Goal: Transaction & Acquisition: Download file/media

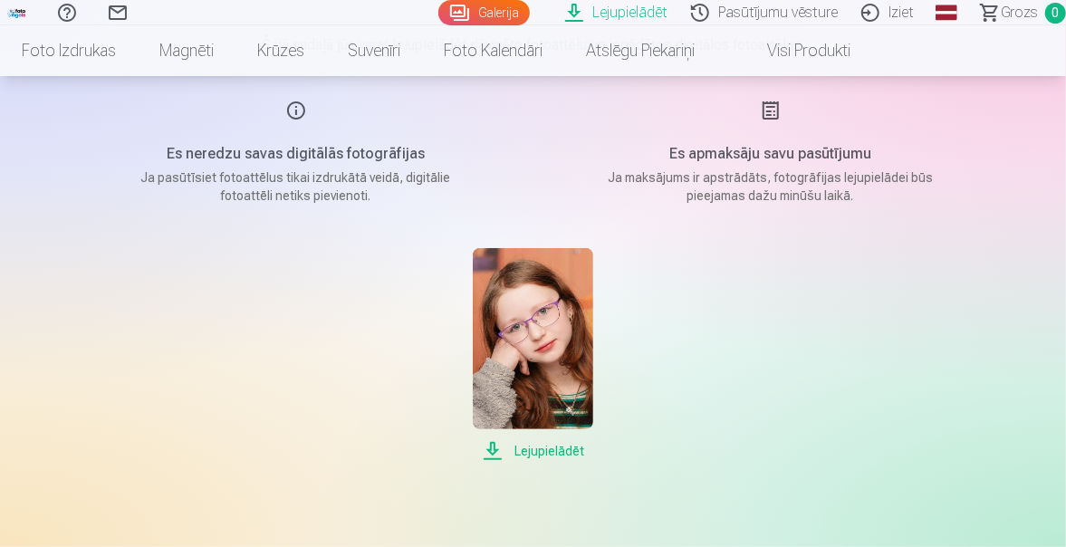
scroll to position [181, 0]
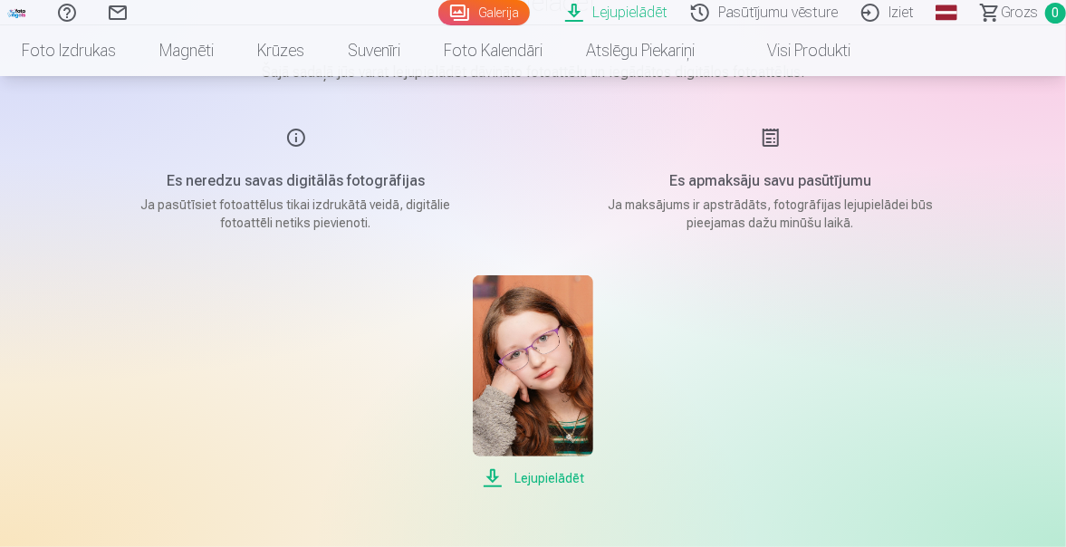
click at [552, 481] on span "Lejupielādēt" at bounding box center [533, 478] width 120 height 22
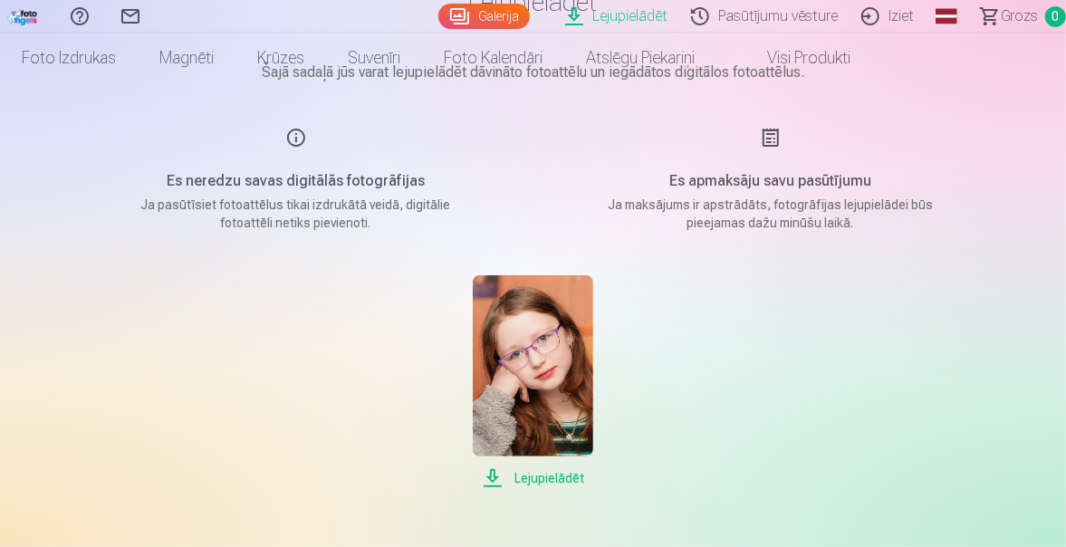
scroll to position [0, 0]
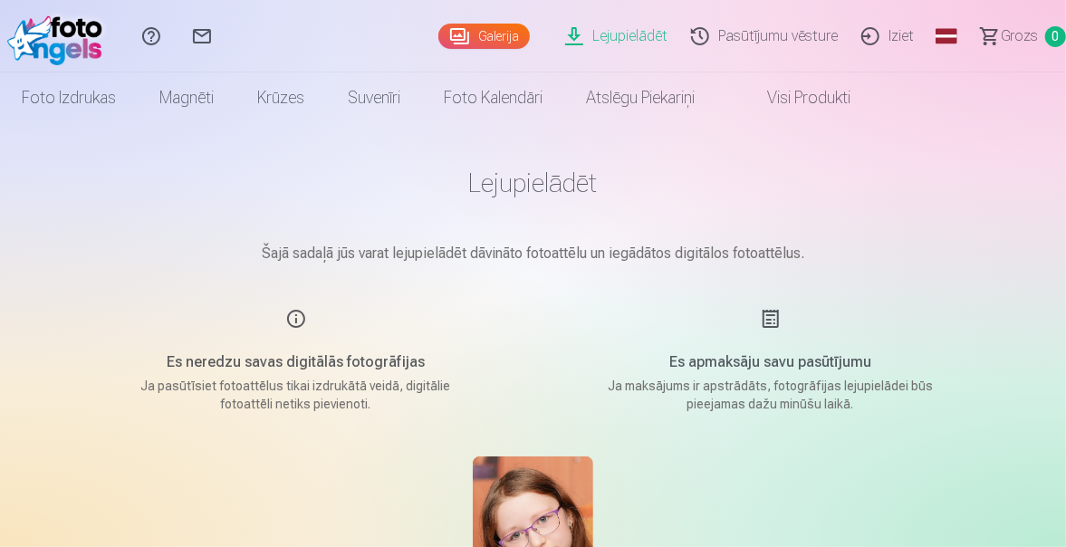
click at [979, 243] on p "Šajā sadaļā jūs varat lejupielādēt dāvināto fotoattēlu un iegādātos digitālos f…" at bounding box center [534, 254] width 906 height 22
click at [638, 34] on link "Lejupielādēt" at bounding box center [619, 36] width 126 height 72
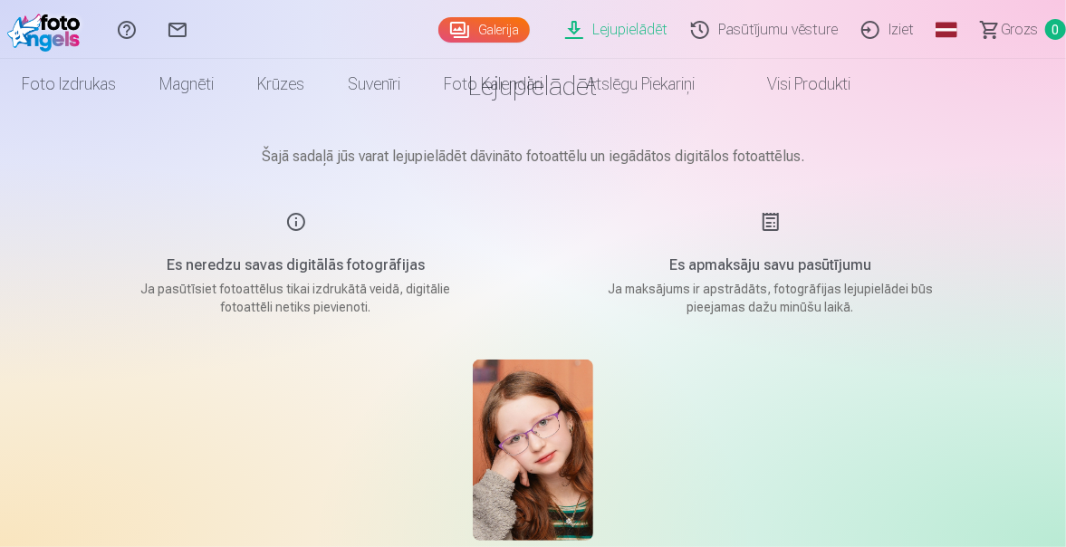
scroll to position [181, 0]
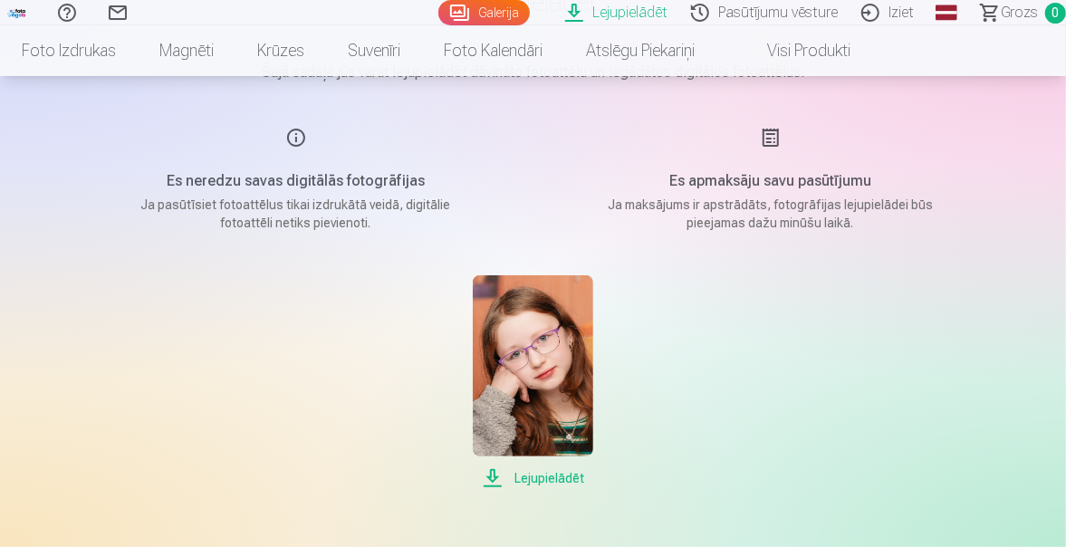
click at [519, 371] on img at bounding box center [533, 365] width 120 height 181
drag, startPoint x: 987, startPoint y: 326, endPoint x: 898, endPoint y: 269, distance: 106.3
click at [985, 324] on div "Lejupielādēt Šajā sadaļā jūs varat lejupielādēt dāvināto fotoattēlu un iegādāto…" at bounding box center [533, 446] width 1066 height 1255
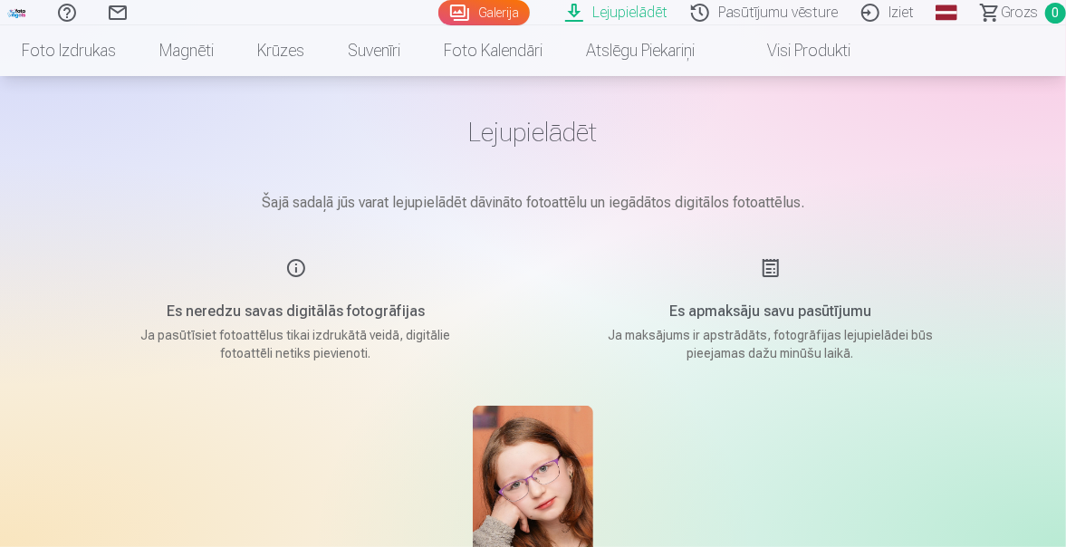
scroll to position [0, 0]
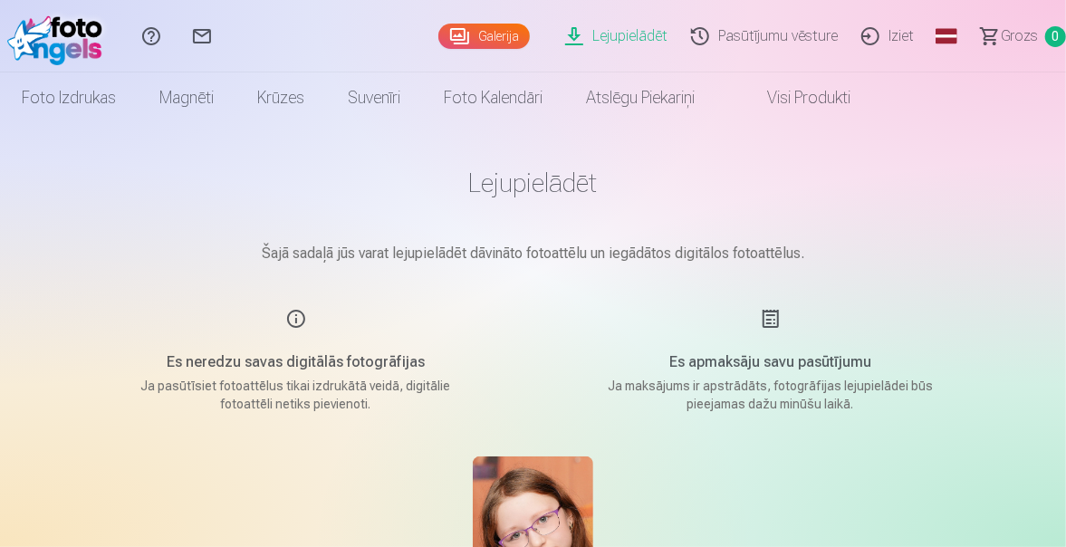
click at [632, 40] on link "Lejupielādēt" at bounding box center [619, 36] width 126 height 72
click at [822, 96] on link "Visi produkti" at bounding box center [794, 97] width 156 height 51
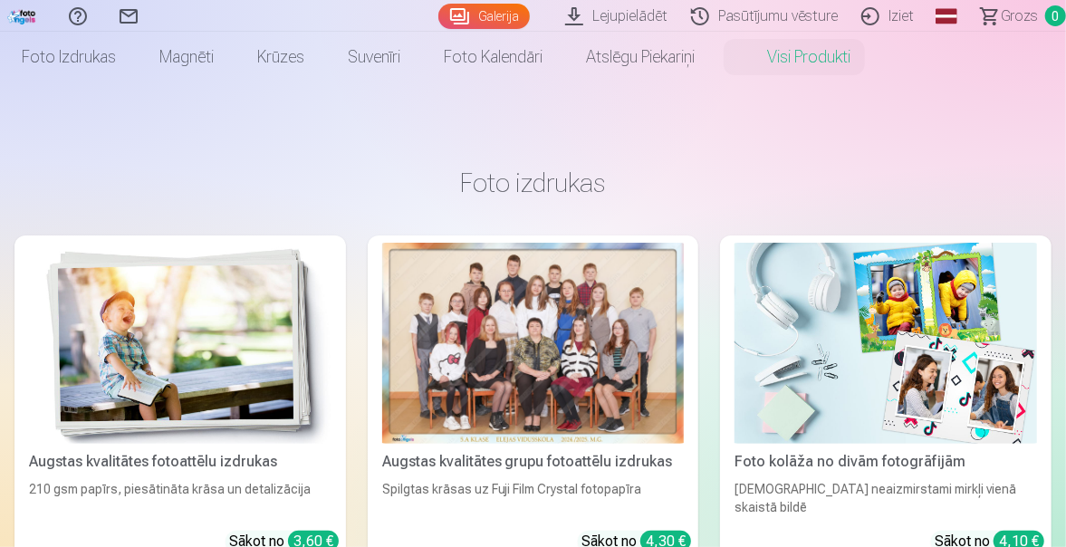
scroll to position [91, 0]
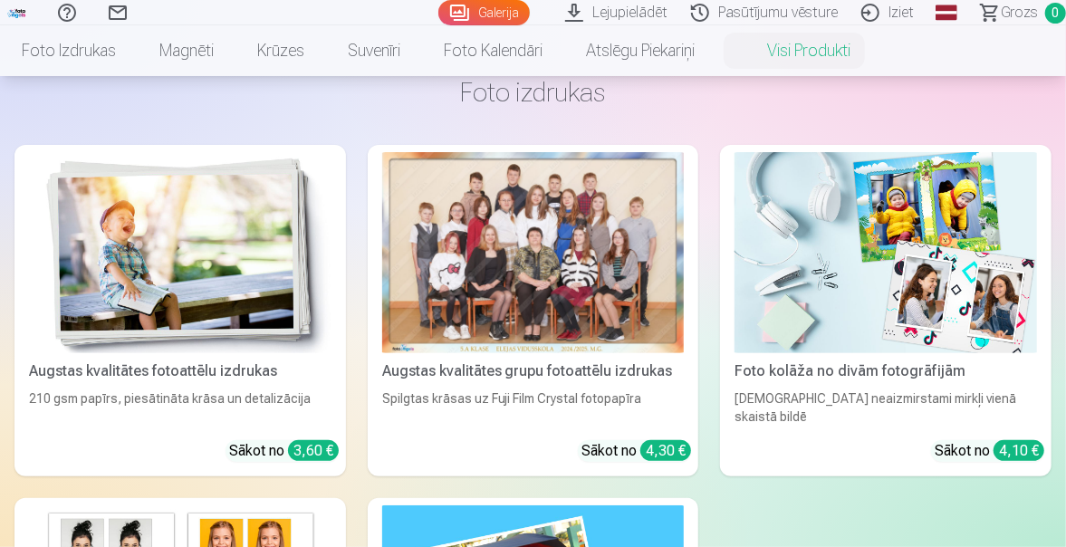
click at [464, 296] on div at bounding box center [533, 252] width 302 height 201
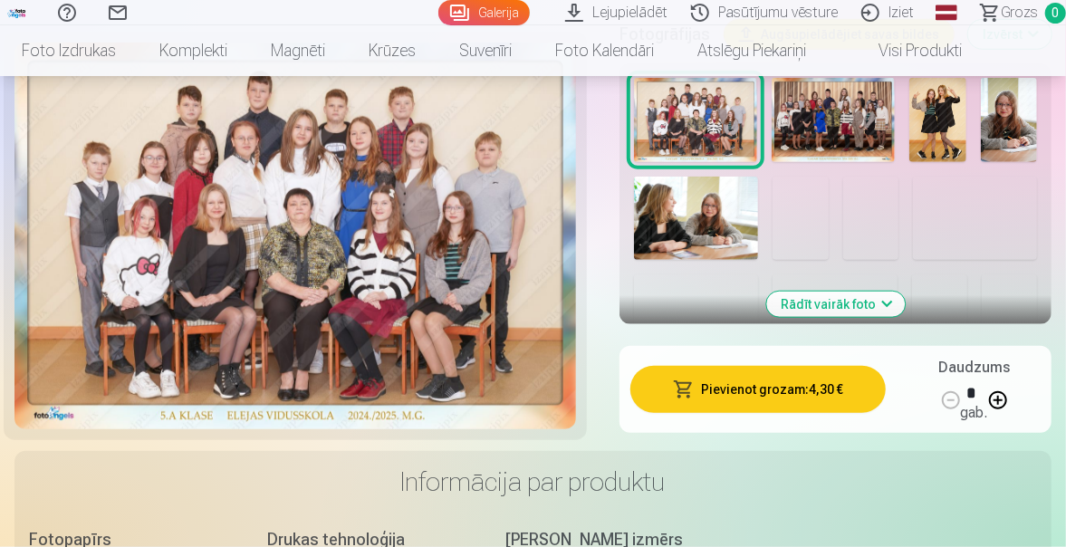
scroll to position [634, 0]
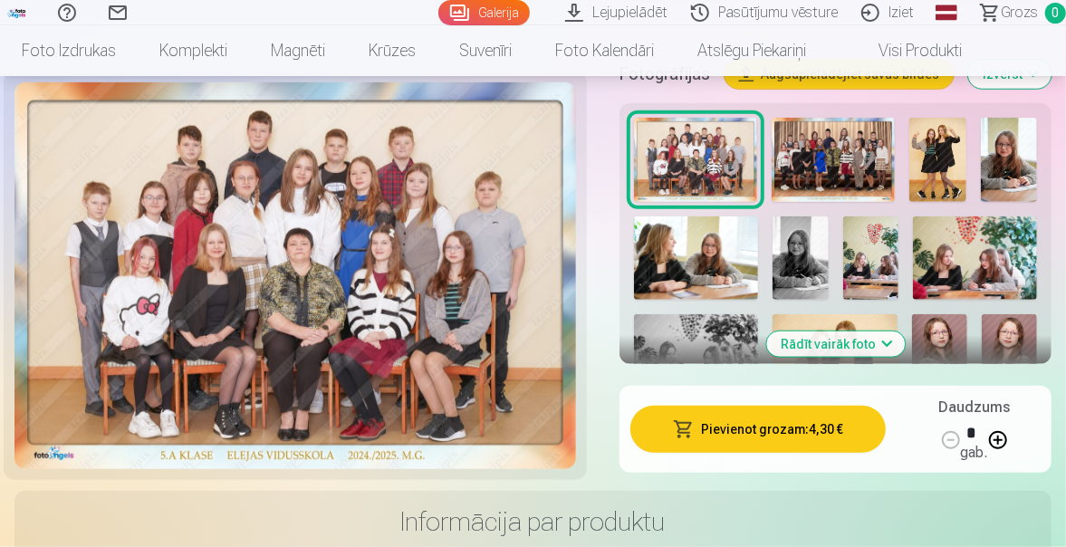
click at [850, 348] on button "Rādīt vairāk foto" at bounding box center [835, 343] width 139 height 25
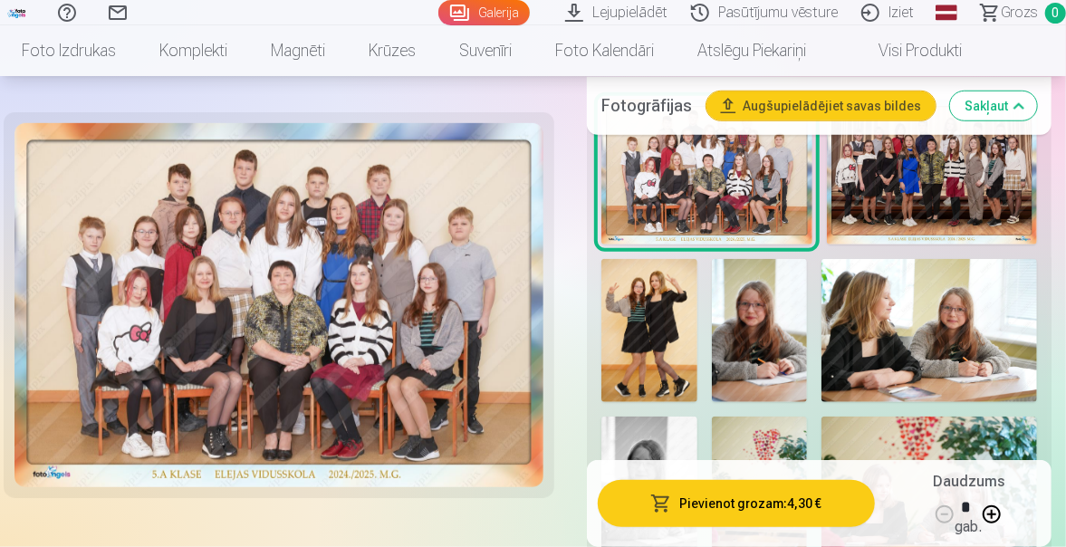
click at [678, 317] on img at bounding box center [649, 331] width 96 height 144
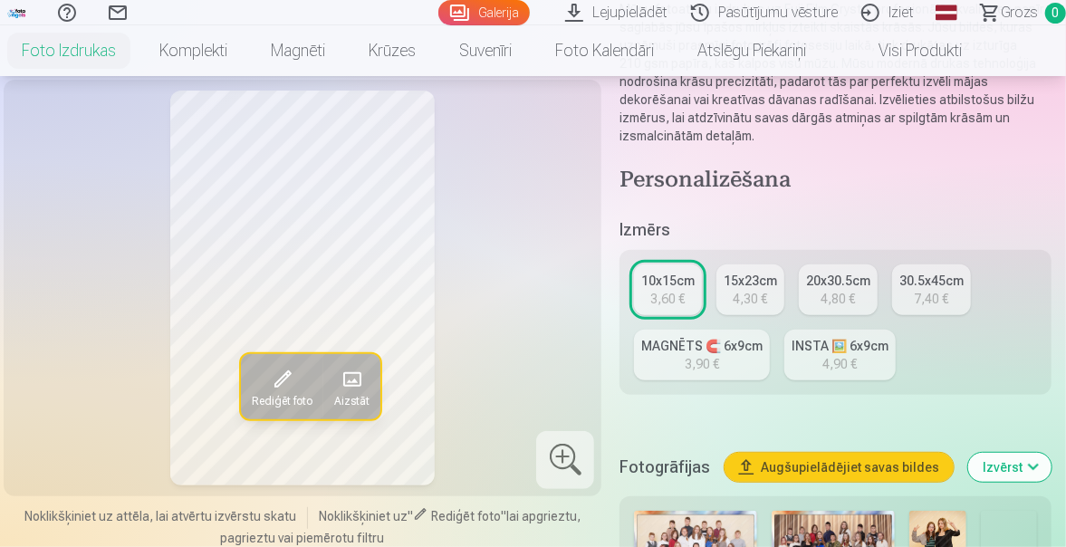
scroll to position [362, 0]
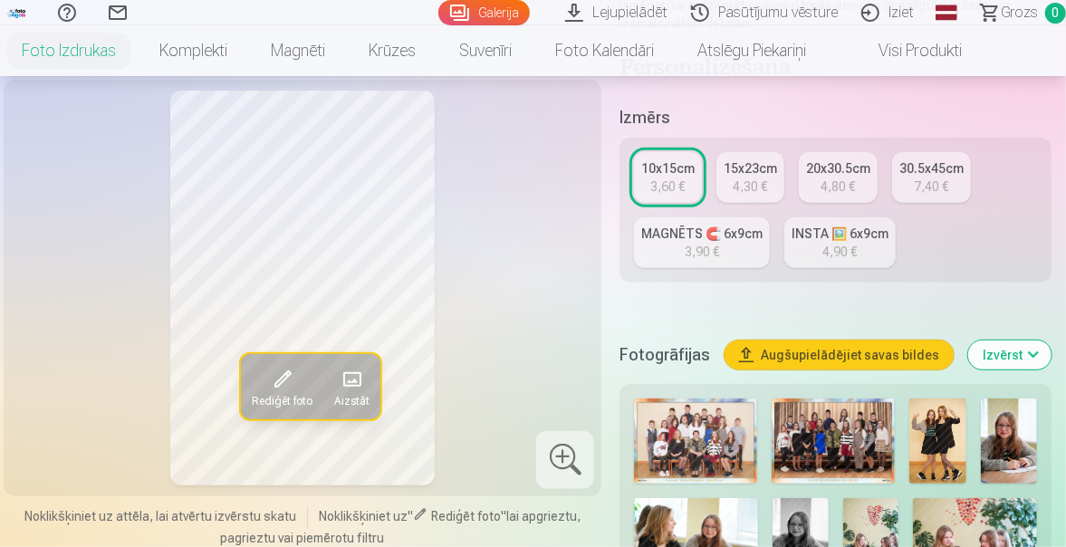
click at [734, 439] on img at bounding box center [695, 440] width 123 height 85
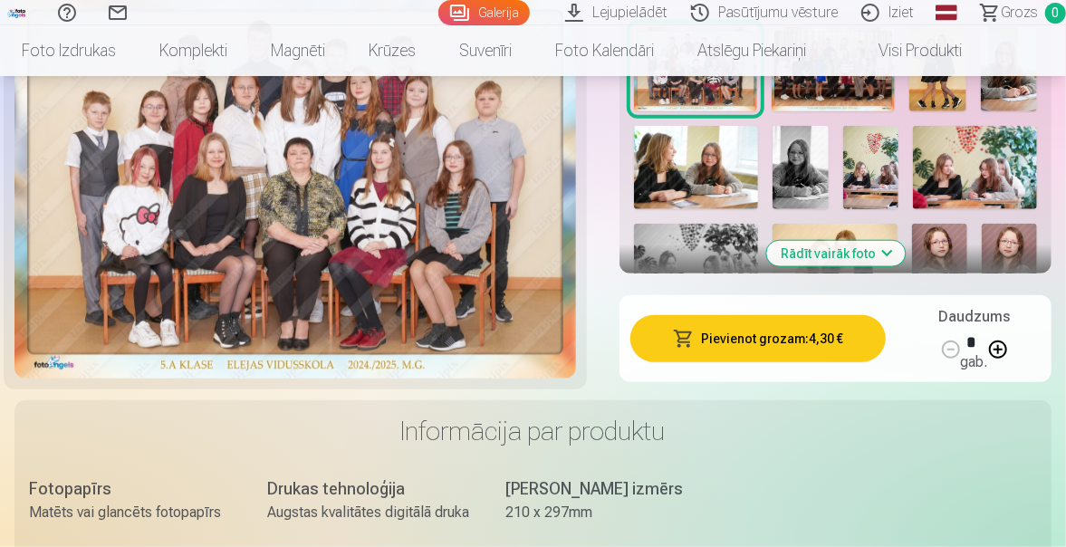
scroll to position [634, 0]
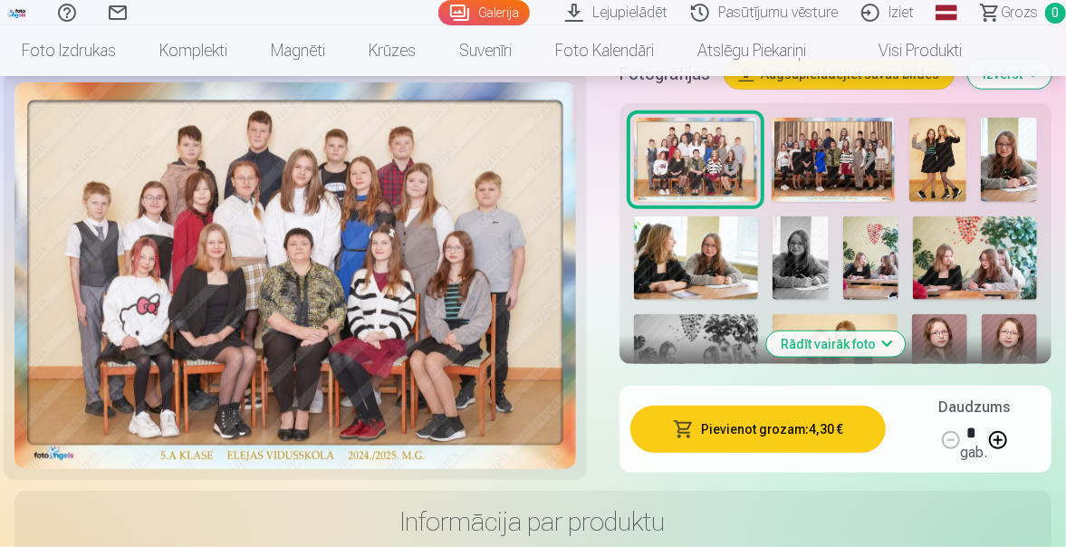
click at [810, 255] on img at bounding box center [800, 257] width 55 height 83
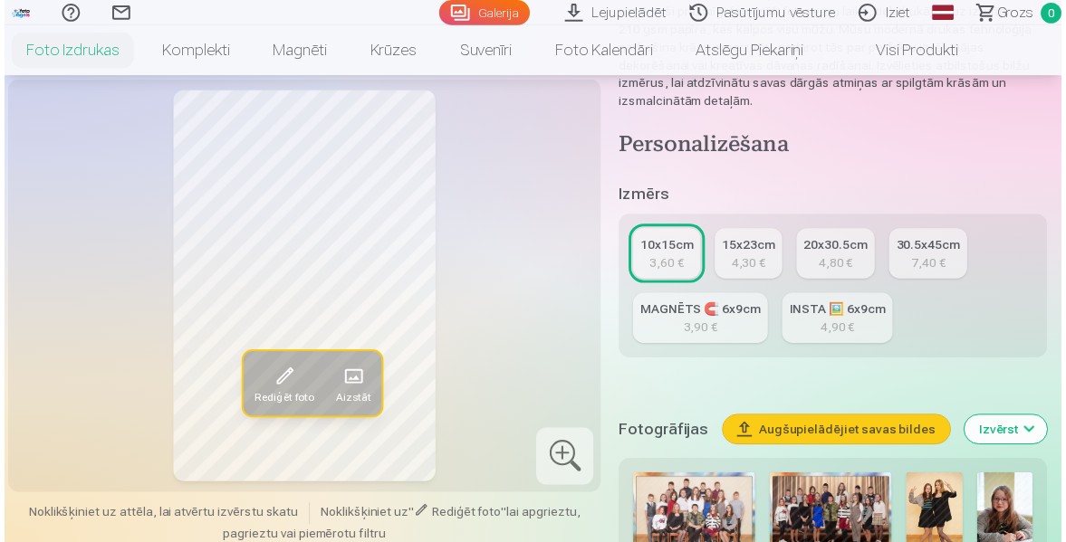
scroll to position [362, 0]
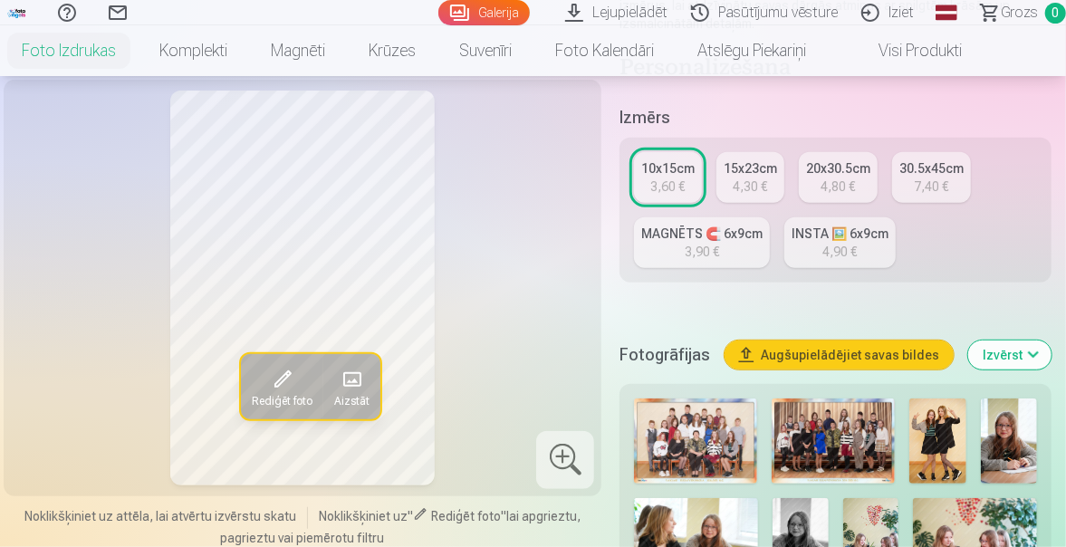
click at [855, 426] on img at bounding box center [833, 440] width 123 height 85
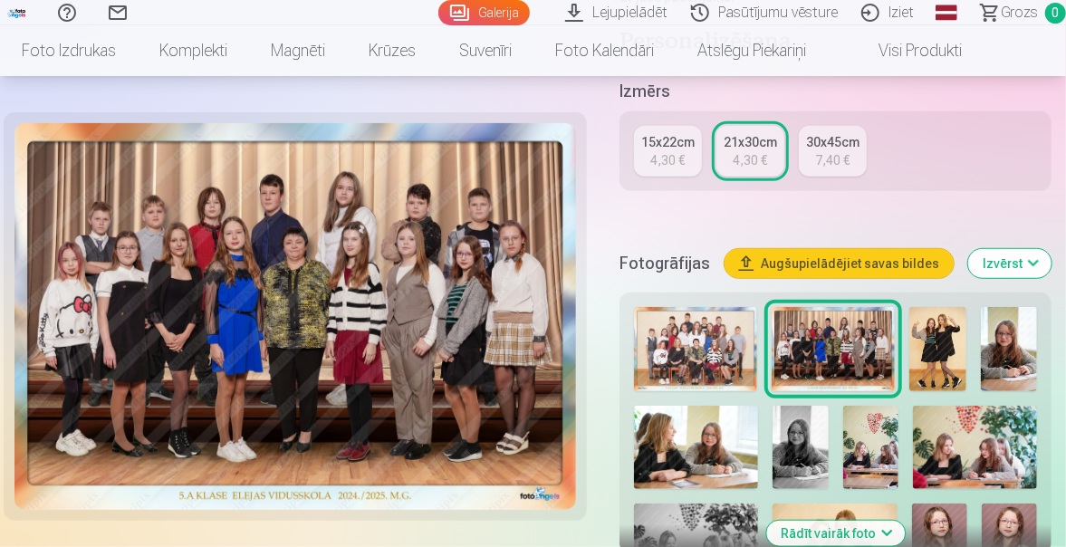
scroll to position [453, 0]
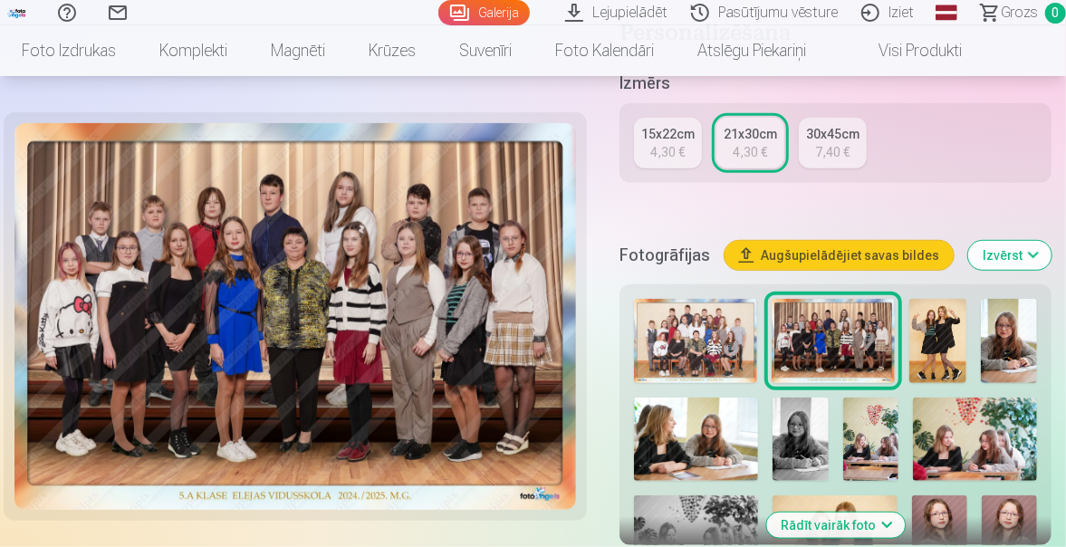
click at [947, 330] on img at bounding box center [937, 341] width 56 height 85
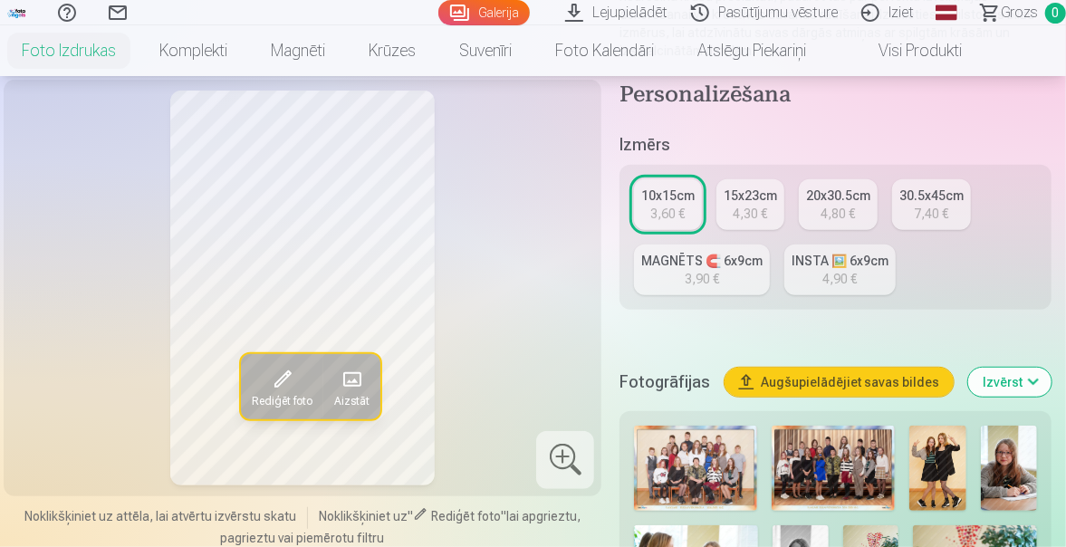
scroll to position [362, 0]
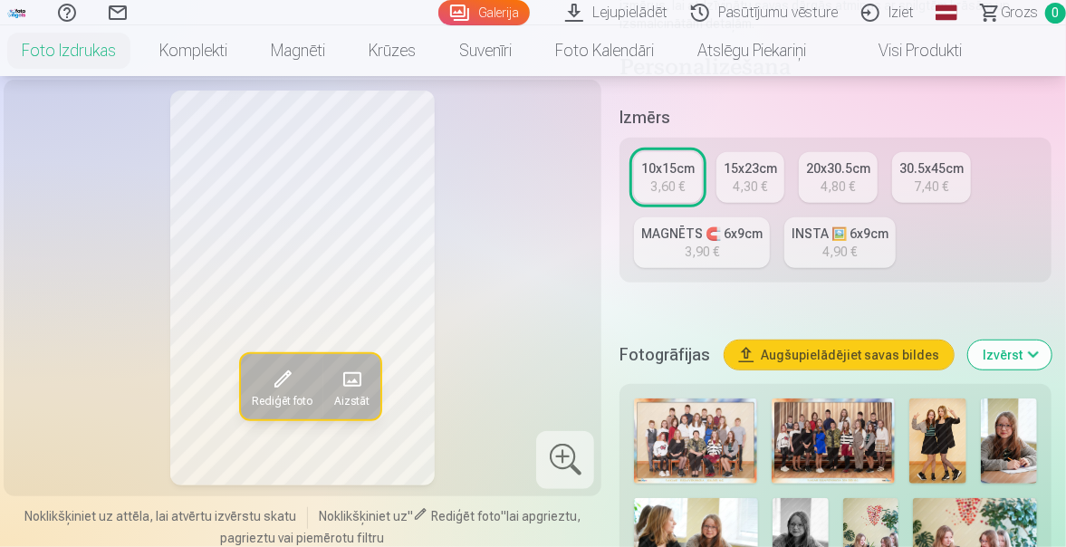
click at [1014, 437] on img at bounding box center [1009, 440] width 56 height 85
click at [932, 428] on img at bounding box center [937, 440] width 56 height 85
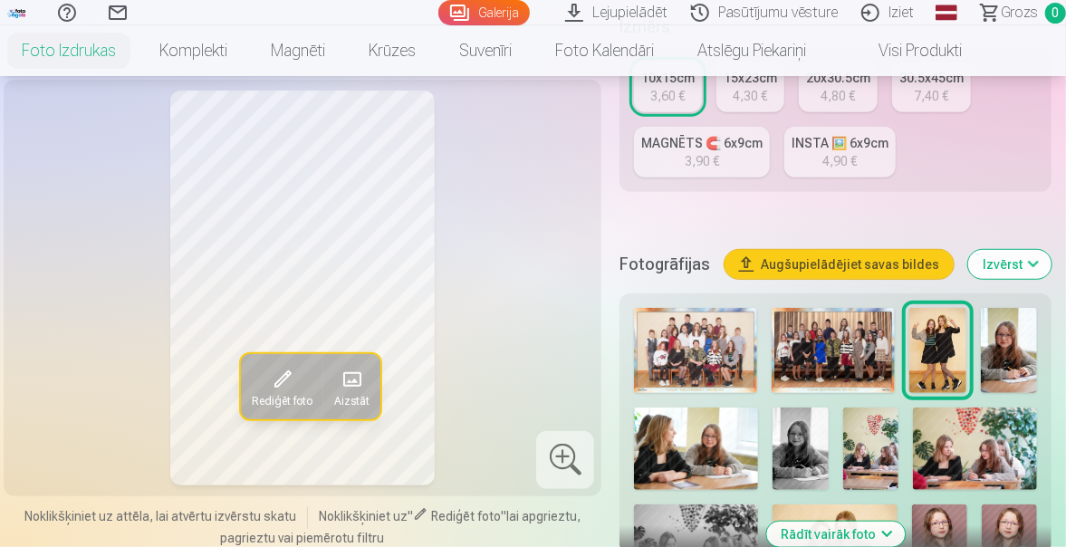
click at [985, 447] on img at bounding box center [975, 449] width 124 height 83
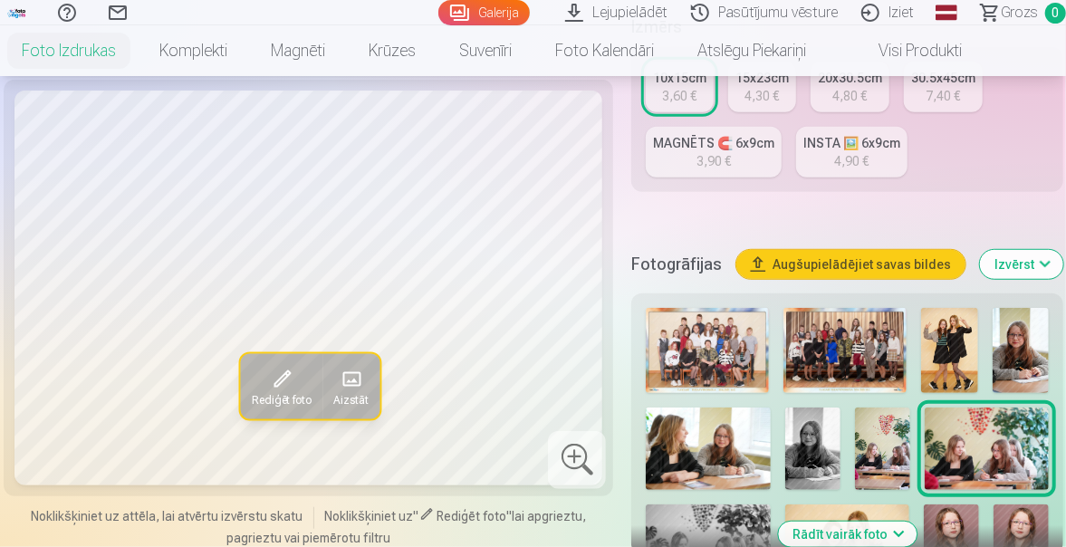
click at [868, 443] on img at bounding box center [882, 449] width 55 height 83
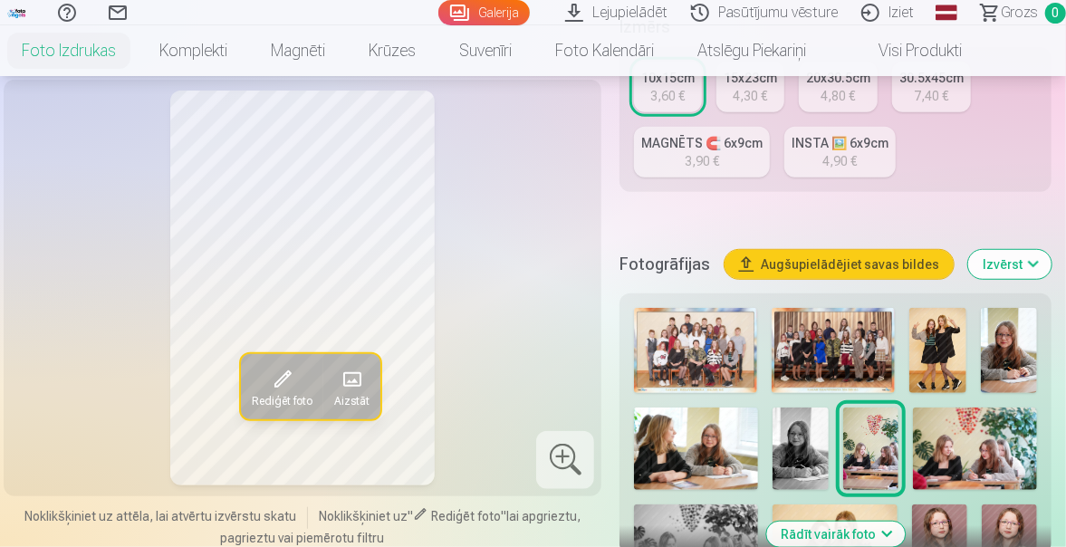
click at [809, 430] on img at bounding box center [800, 449] width 55 height 83
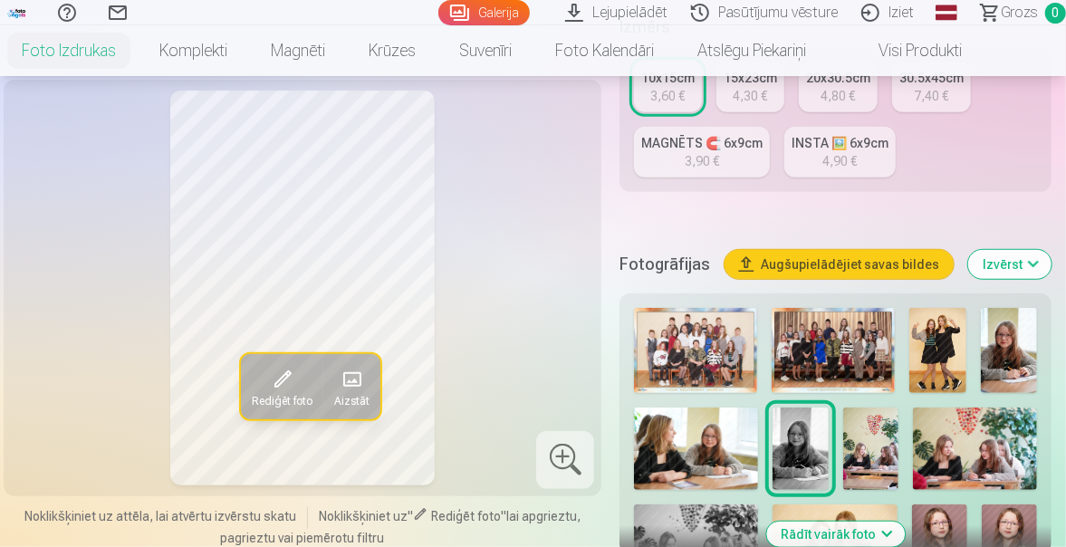
click at [746, 438] on img at bounding box center [696, 449] width 124 height 83
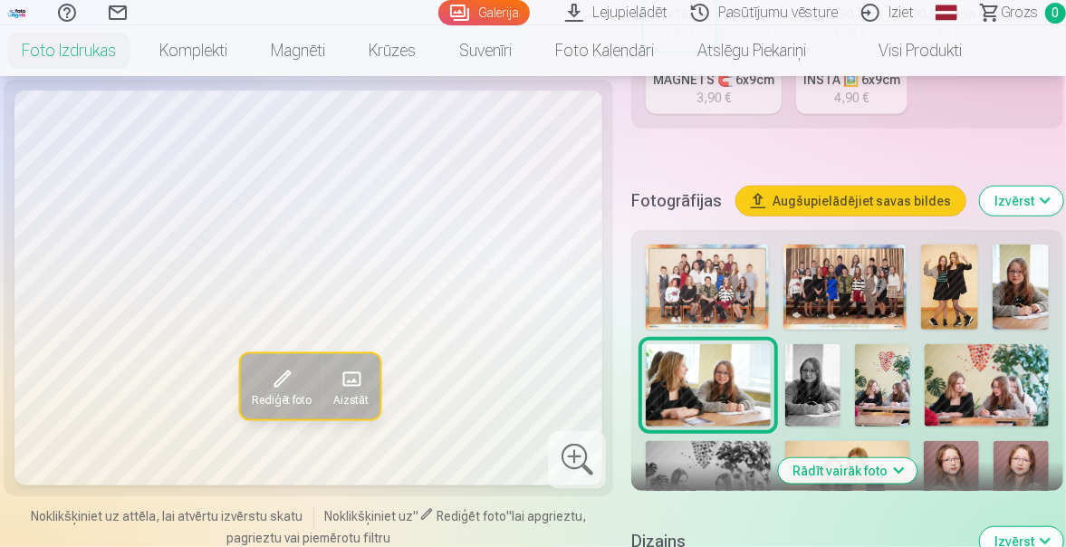
scroll to position [634, 0]
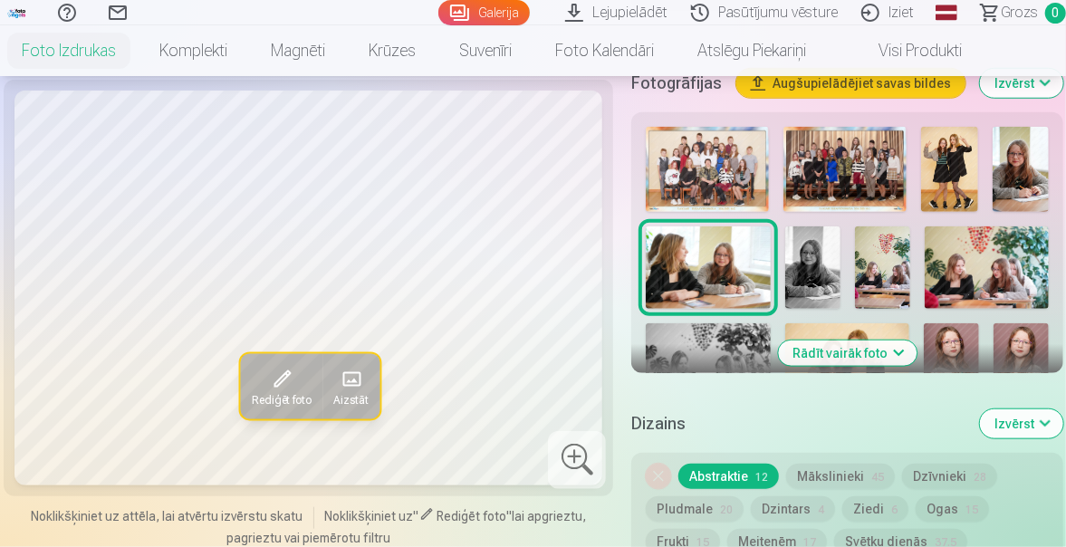
click at [846, 355] on button "Rādīt vairāk foto" at bounding box center [847, 353] width 139 height 25
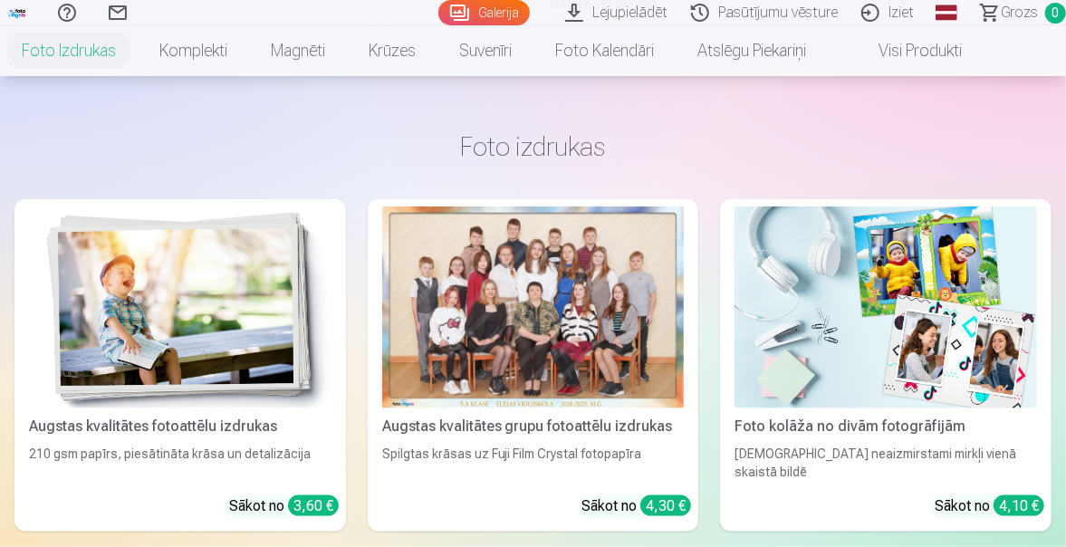
scroll to position [2445, 0]
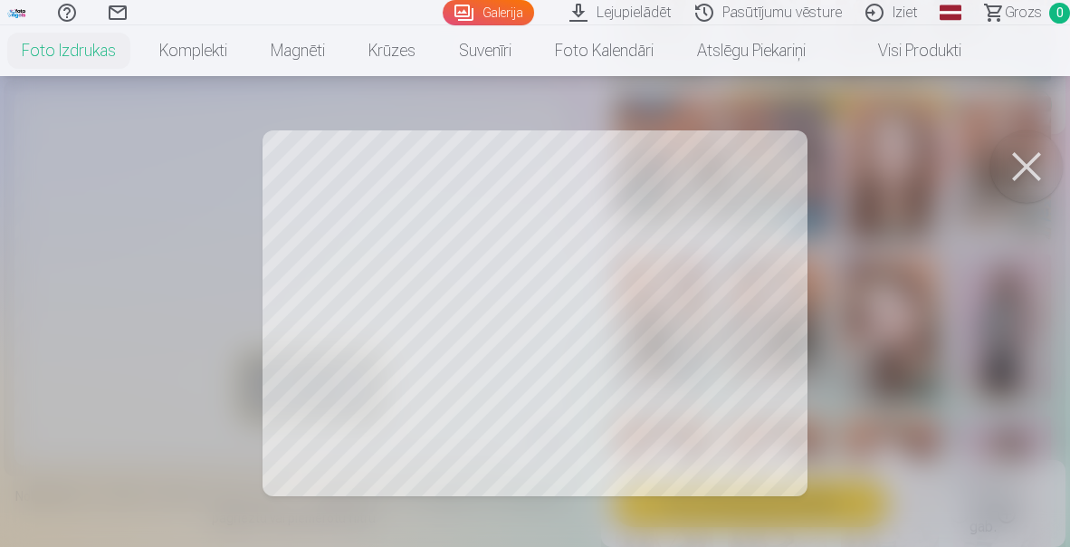
drag, startPoint x: 690, startPoint y: 305, endPoint x: 589, endPoint y: 321, distance: 102.6
click at [689, 305] on div at bounding box center [535, 273] width 1070 height 547
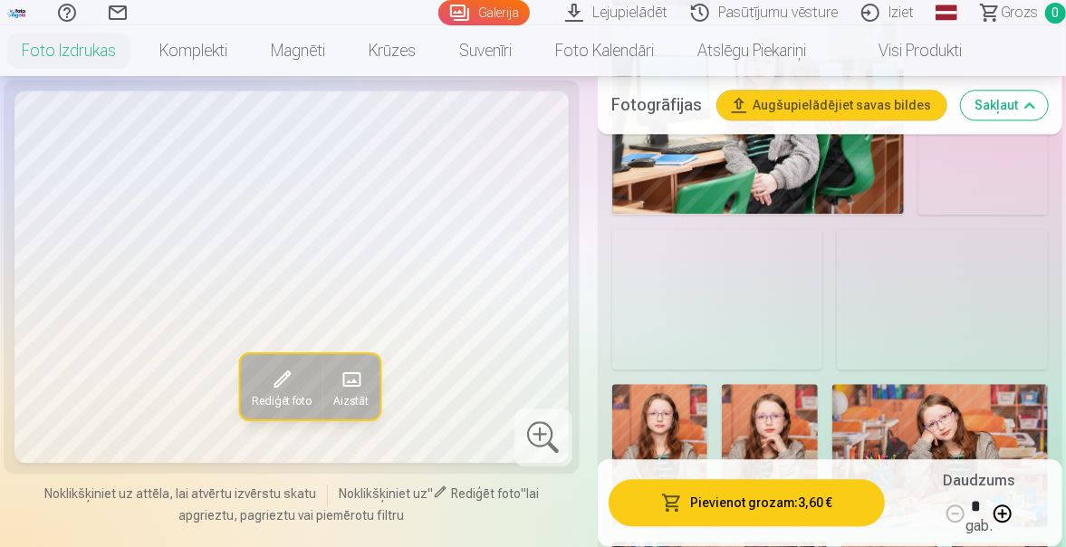
scroll to position [1992, 0]
